Goal: Navigation & Orientation: Find specific page/section

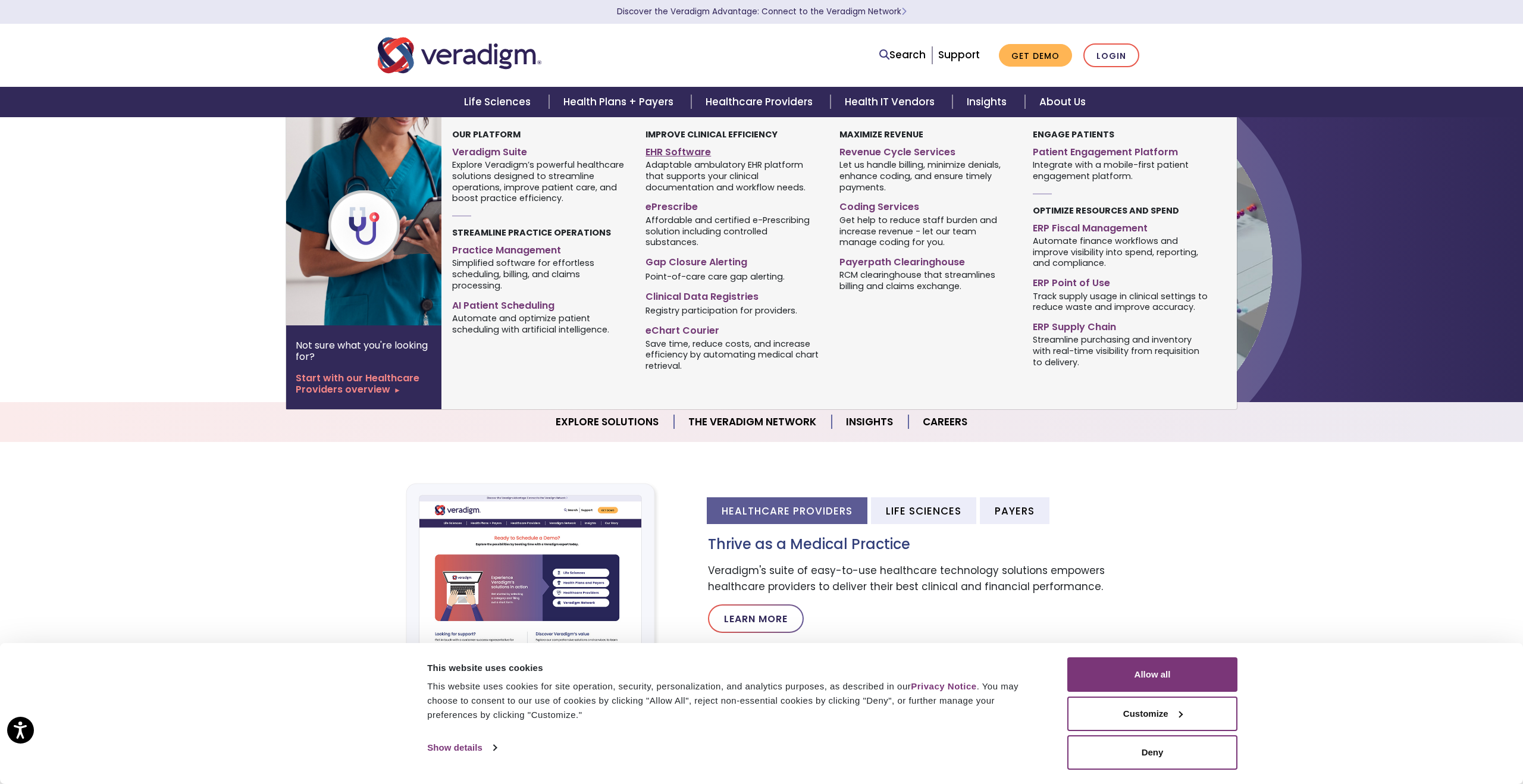
click at [692, 154] on link "EHR Software" at bounding box center [732, 150] width 175 height 17
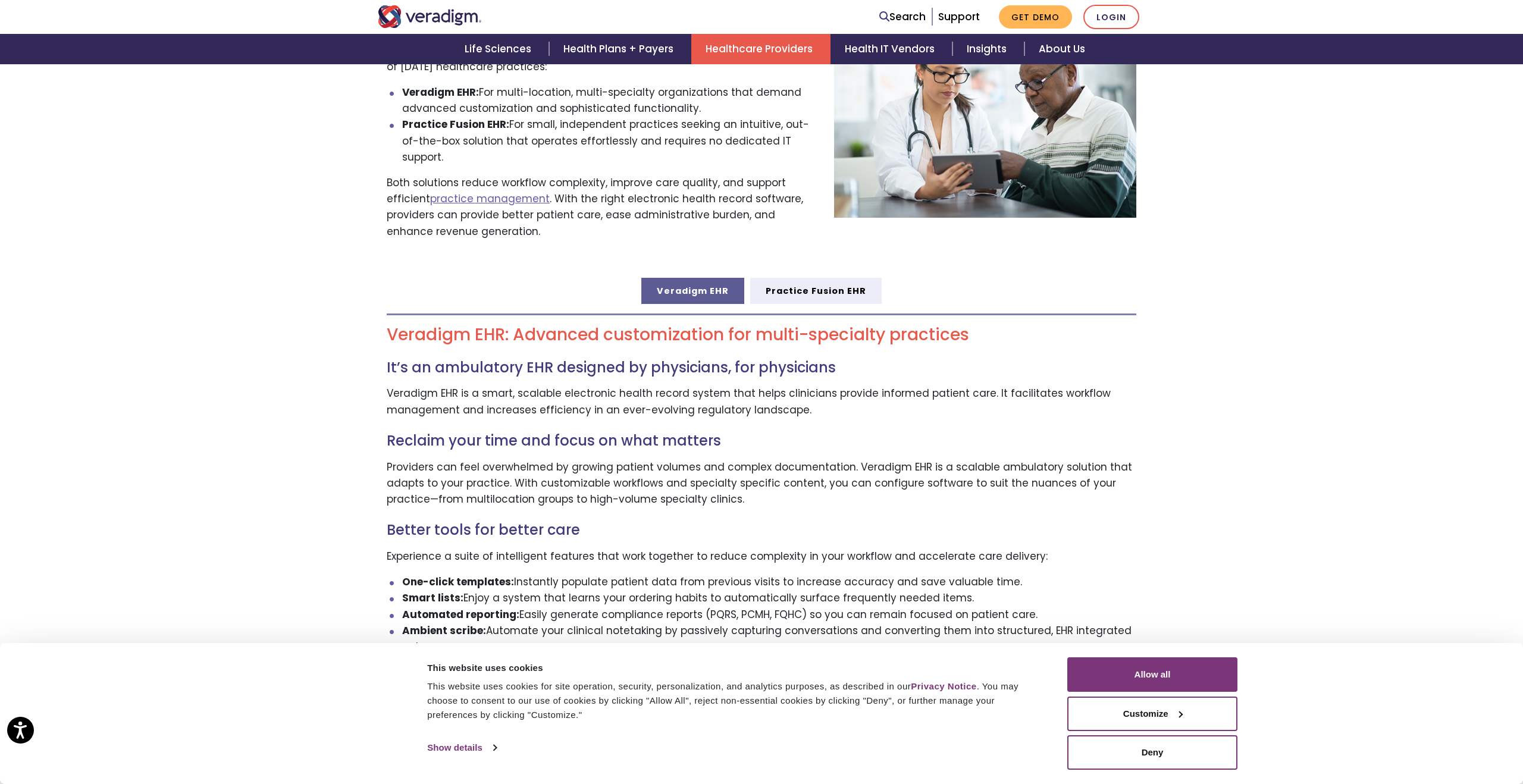
scroll to position [487, 0]
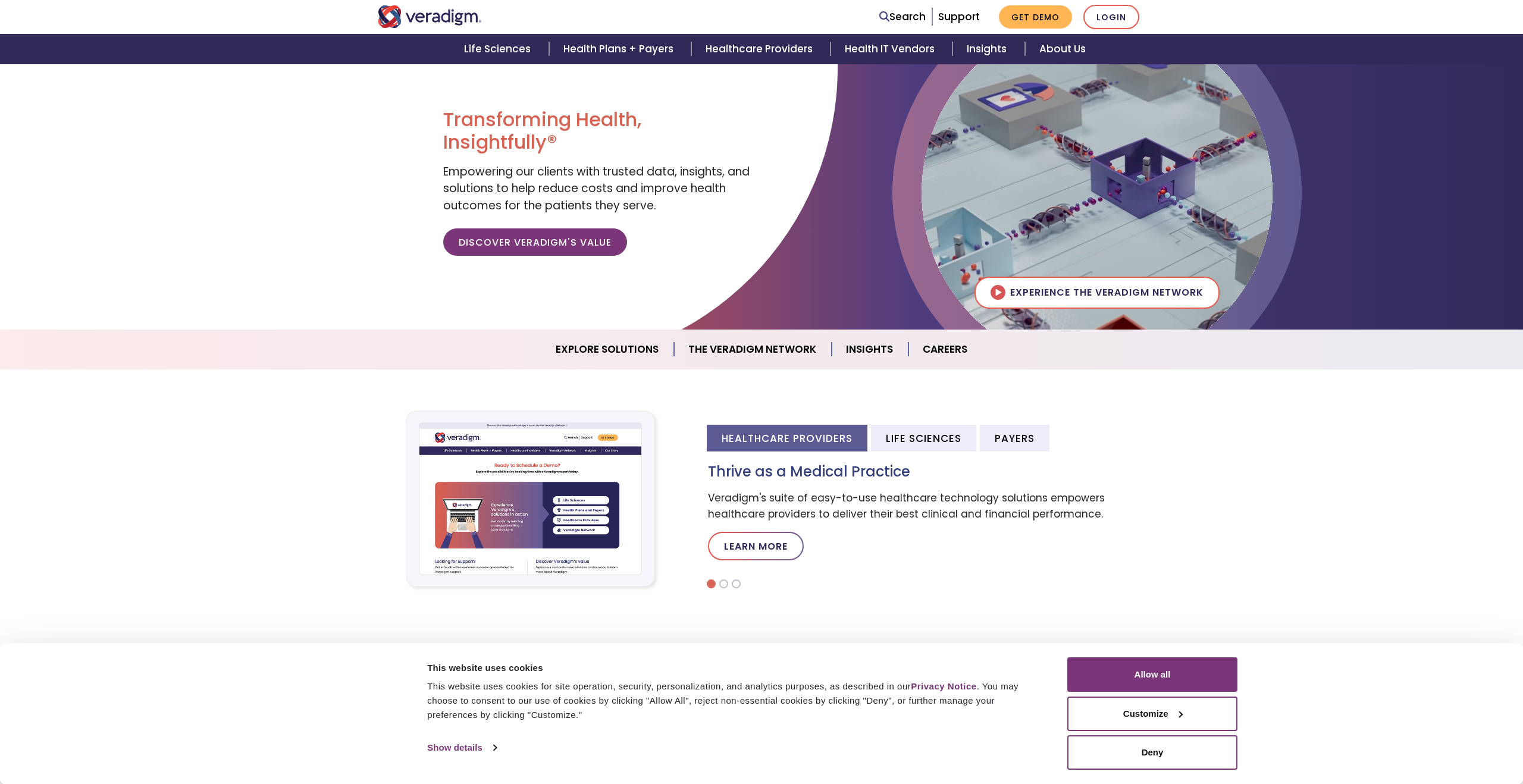
scroll to position [86, 0]
